Goal: Information Seeking & Learning: Learn about a topic

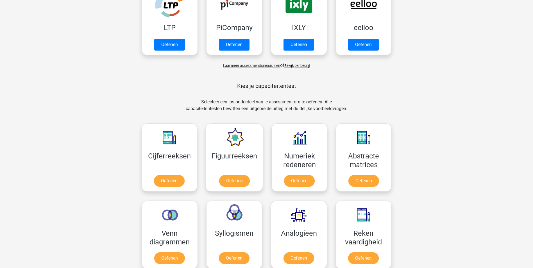
scroll to position [140, 0]
click at [176, 182] on link "Oefenen" at bounding box center [169, 182] width 32 height 12
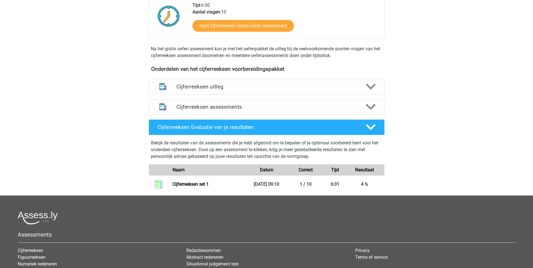
scroll to position [169, 0]
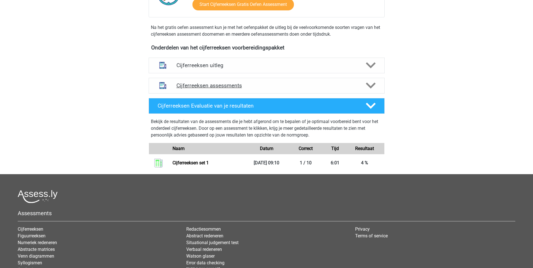
click at [230, 89] on h4 "Cijferreeksen assessments" at bounding box center [266, 85] width 180 height 6
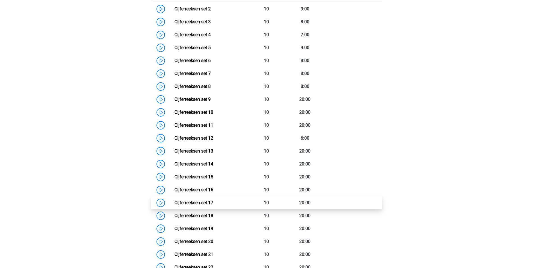
scroll to position [393, 0]
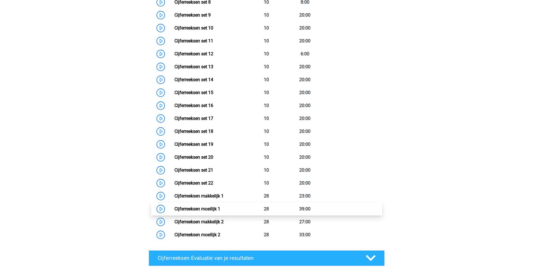
click at [174, 212] on link "Cijferreeksen moeilijk 1" at bounding box center [197, 208] width 46 height 5
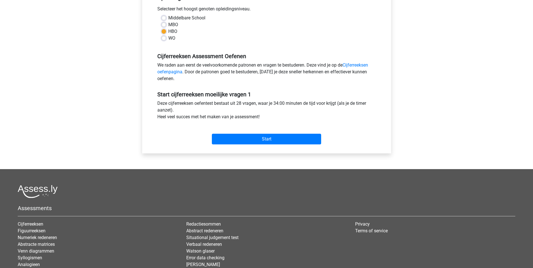
scroll to position [140, 0]
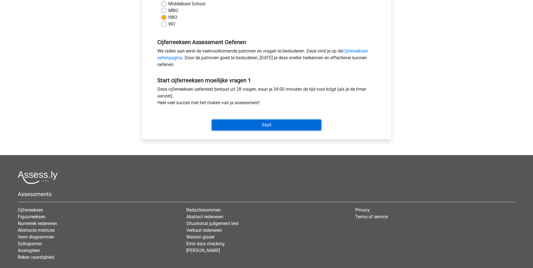
click at [257, 124] on input "Start" at bounding box center [266, 125] width 109 height 11
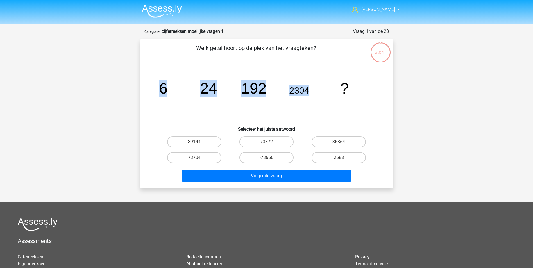
drag, startPoint x: 158, startPoint y: 92, endPoint x: 312, endPoint y: 96, distance: 154.0
click at [312, 96] on icon "image/svg+xml 6 24 192 2304 ?" at bounding box center [266, 93] width 226 height 57
drag, startPoint x: 312, startPoint y: 96, endPoint x: 307, endPoint y: 94, distance: 4.4
copy g "6 24 192 2304"
click at [219, 119] on icon "image/svg+xml 6 24 192 2304 ?" at bounding box center [266, 93] width 226 height 57
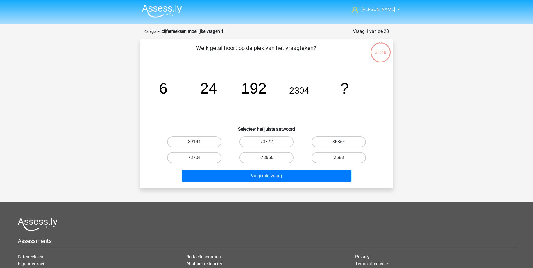
click at [333, 139] on label "36864" at bounding box center [339, 141] width 54 height 11
click at [339, 142] on input "36864" at bounding box center [341, 144] width 4 height 4
radio input "true"
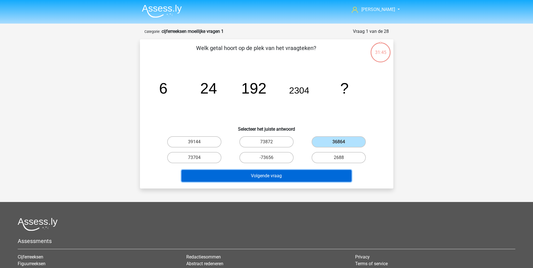
click at [320, 176] on button "Volgende vraag" at bounding box center [267, 176] width 170 height 12
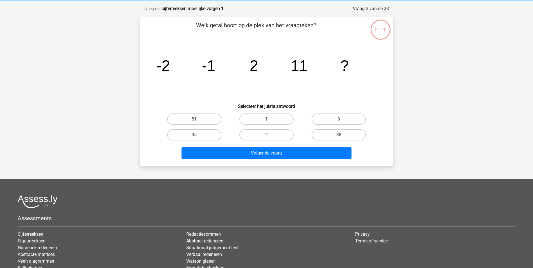
scroll to position [28, 0]
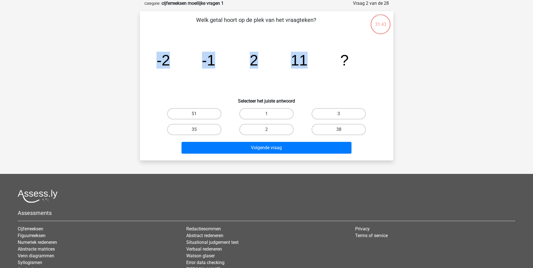
drag, startPoint x: 157, startPoint y: 59, endPoint x: 305, endPoint y: 62, distance: 147.8
click at [305, 62] on g "-2 -1 2 11 ?" at bounding box center [253, 60] width 192 height 17
copy g "-2 -1 2 11"
click at [223, 96] on h6 "Selecteer het juiste antwoord" at bounding box center [266, 99] width 235 height 10
drag, startPoint x: 154, startPoint y: 64, endPoint x: 320, endPoint y: 66, distance: 165.8
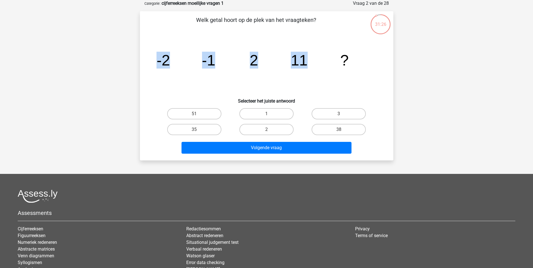
click at [320, 66] on icon "image/svg+xml -2 -1 2 11 ?" at bounding box center [266, 65] width 226 height 57
drag, startPoint x: 320, startPoint y: 66, endPoint x: 301, endPoint y: 64, distance: 18.7
copy g "-2 -1 2 11"
click at [334, 129] on label "38" at bounding box center [339, 129] width 54 height 11
click at [339, 130] on input "38" at bounding box center [341, 132] width 4 height 4
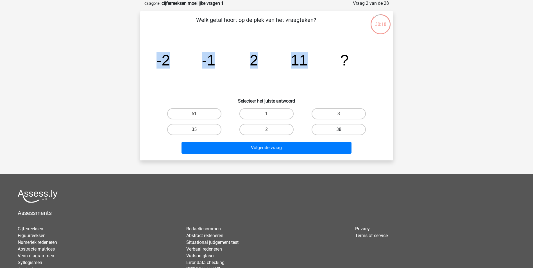
radio input "true"
